Goal: Browse casually

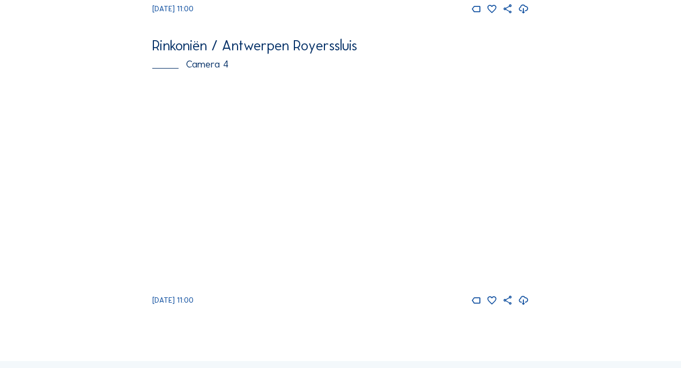
scroll to position [1224, 0]
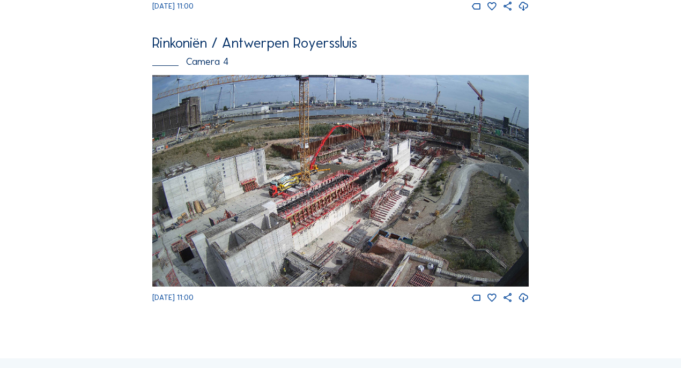
click at [287, 202] on img at bounding box center [340, 181] width 376 height 212
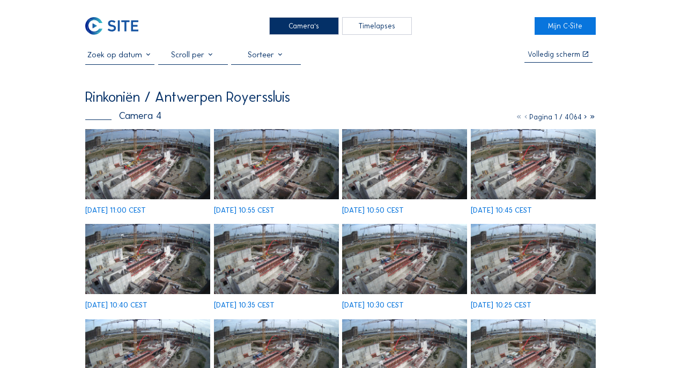
click at [172, 145] on img at bounding box center [147, 164] width 125 height 70
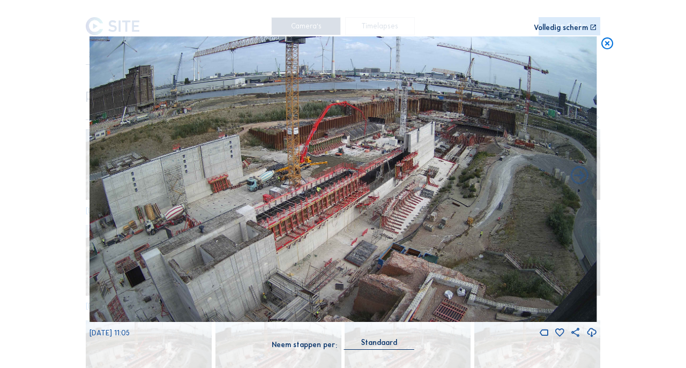
click at [605, 43] on icon at bounding box center [607, 43] width 14 height 15
